Goal: Information Seeking & Learning: Learn about a topic

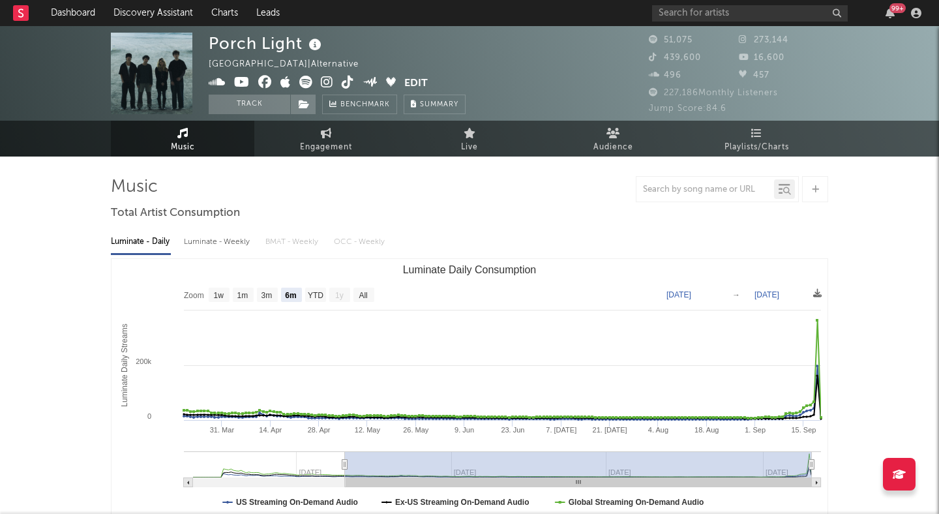
select select "6m"
click at [731, 14] on input "text" at bounding box center [750, 13] width 196 height 16
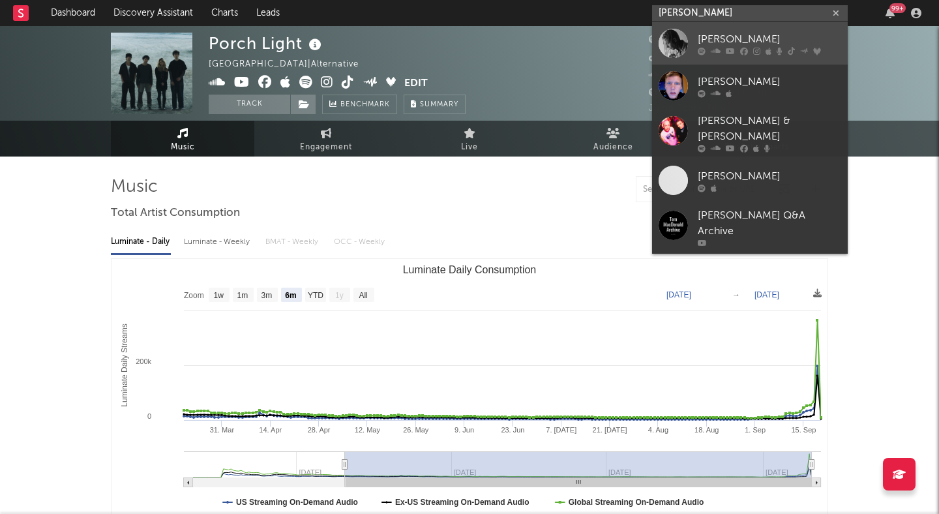
type input "[PERSON_NAME]"
click at [758, 32] on div "[PERSON_NAME]" at bounding box center [769, 39] width 143 height 16
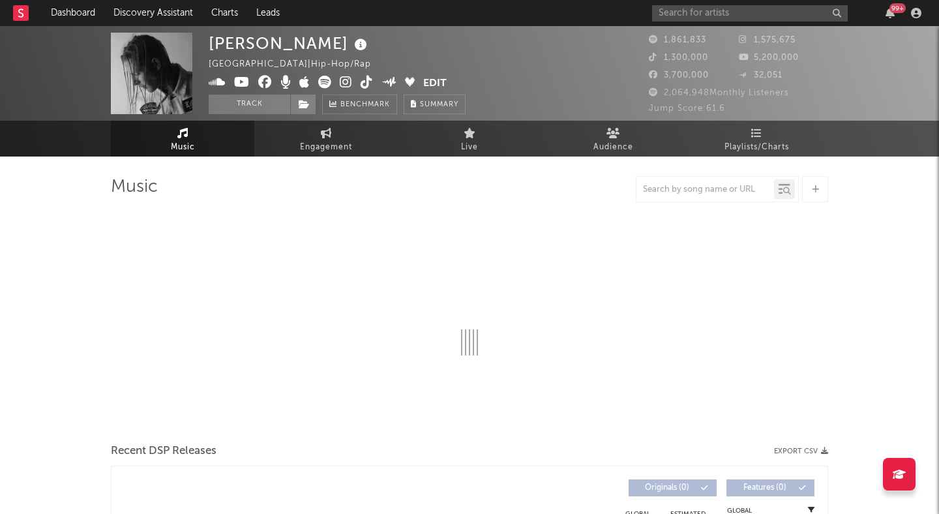
select select "6m"
